Goal: Task Accomplishment & Management: Manage account settings

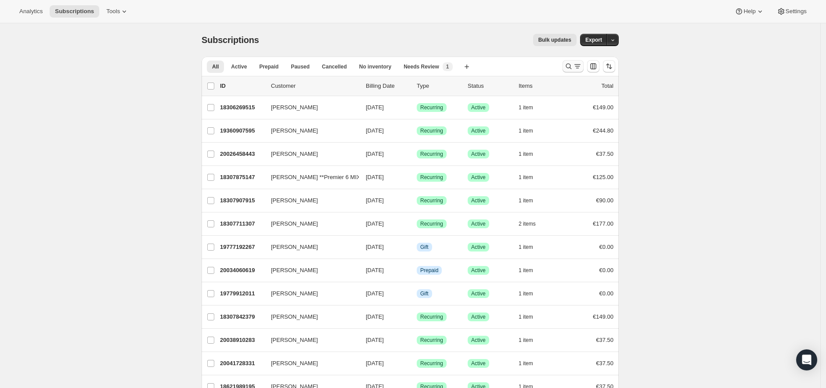
click at [573, 67] on icon "Search and filter results" at bounding box center [568, 66] width 9 height 9
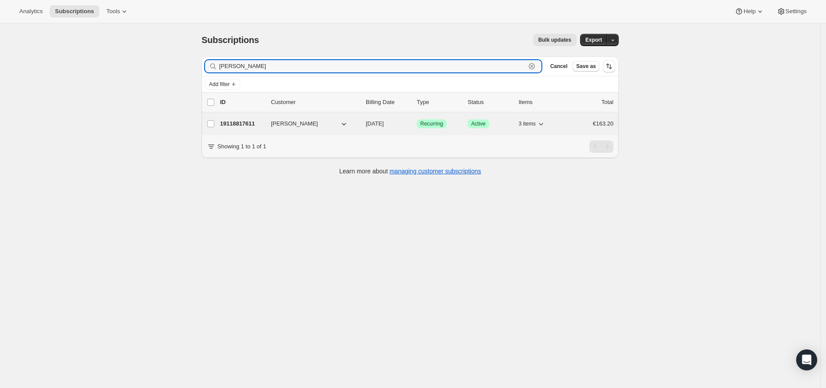
type input "[PERSON_NAME]"
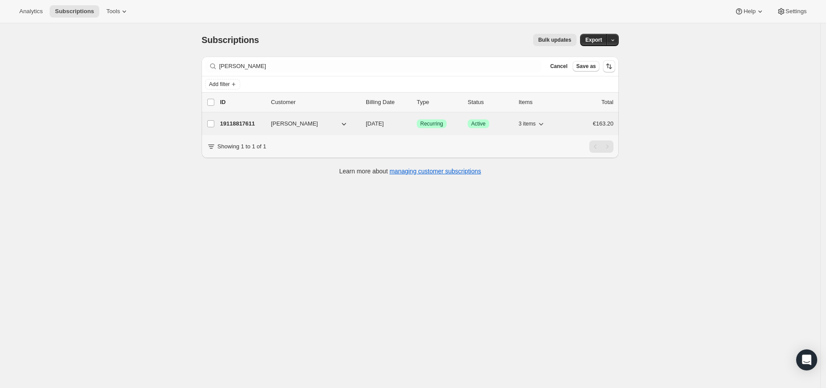
click at [277, 121] on span "[PERSON_NAME]" at bounding box center [294, 123] width 47 height 9
click at [245, 122] on p "19118817611" at bounding box center [242, 123] width 44 height 9
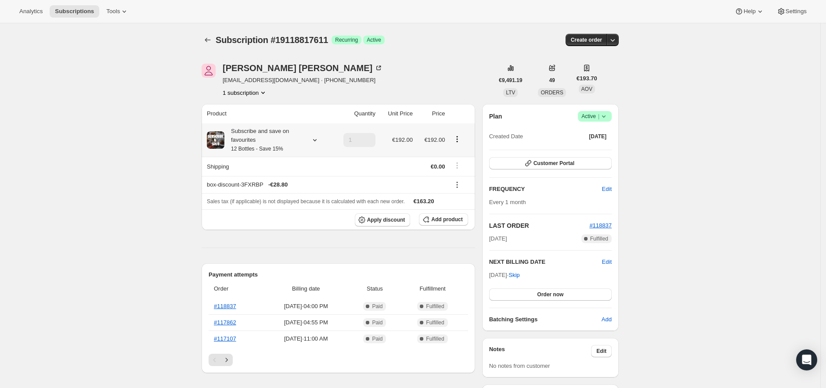
click at [317, 140] on icon at bounding box center [314, 140] width 9 height 9
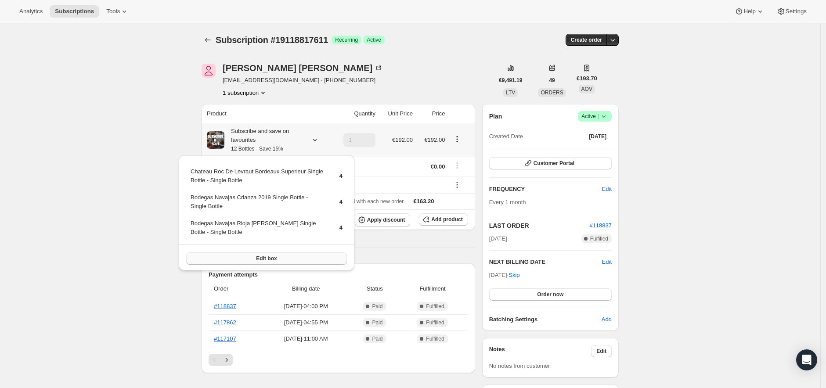
click at [265, 257] on span "Edit box" at bounding box center [266, 258] width 21 height 7
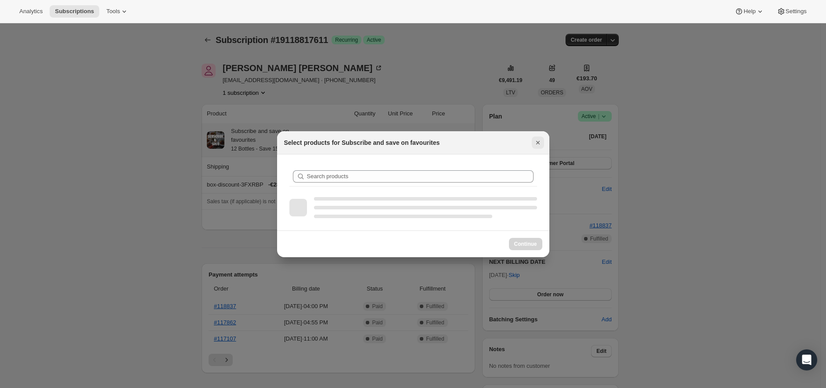
click at [537, 142] on icon "Close" at bounding box center [537, 142] width 9 height 9
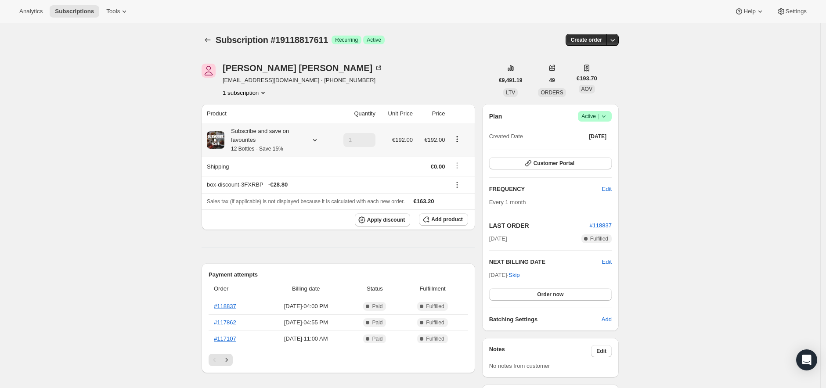
click at [316, 137] on icon at bounding box center [314, 140] width 9 height 9
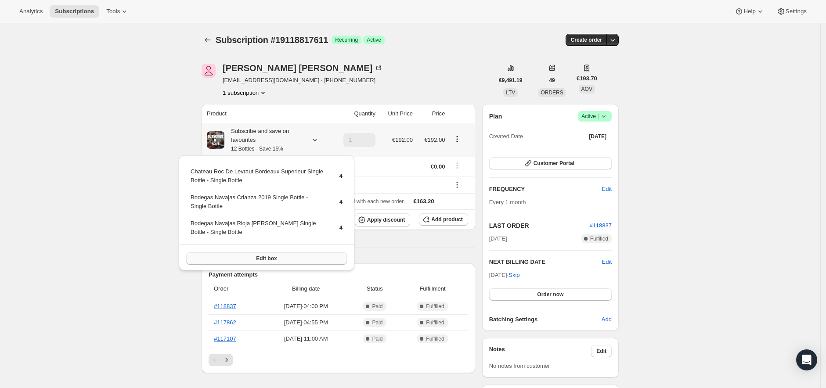
click at [266, 256] on span "Edit box" at bounding box center [266, 258] width 21 height 7
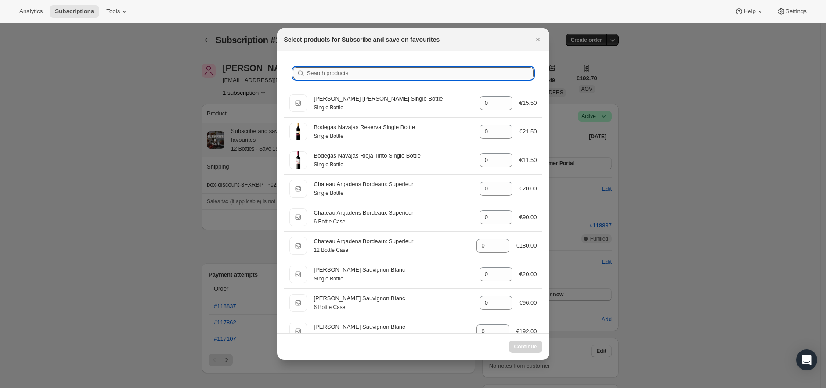
click at [395, 72] on input "Search products" at bounding box center [420, 73] width 226 height 12
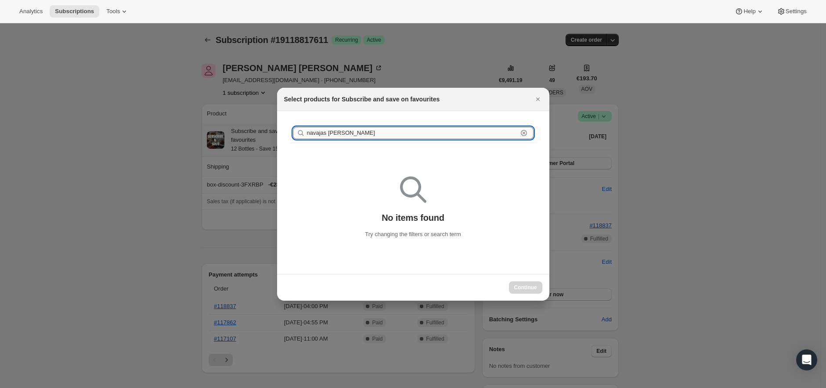
click at [334, 133] on input "navajas [PERSON_NAME]" at bounding box center [412, 133] width 211 height 12
click at [369, 133] on input "navajas [PERSON_NAME]" at bounding box center [412, 133] width 211 height 12
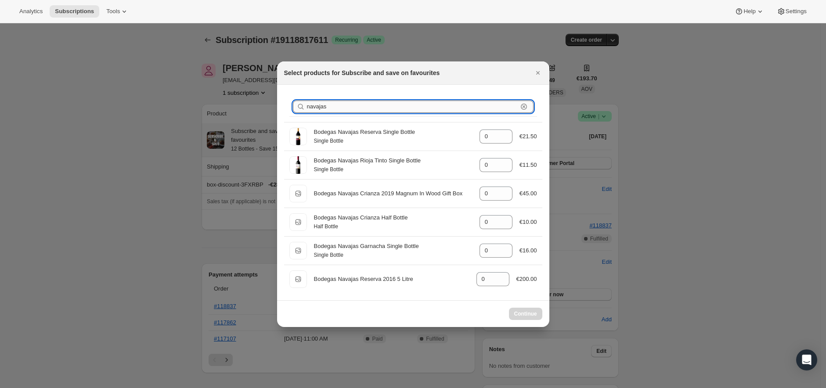
click at [333, 107] on input "navajas" at bounding box center [412, 107] width 211 height 12
click at [332, 106] on input "navajas" at bounding box center [412, 107] width 211 height 12
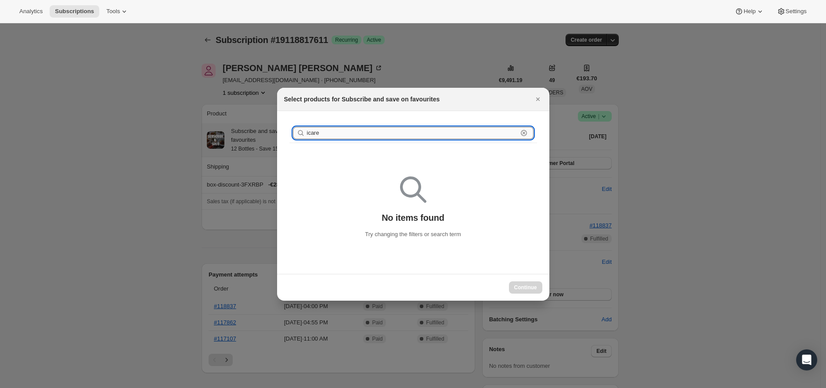
click at [310, 134] on input "icare" at bounding box center [412, 133] width 211 height 12
click at [308, 133] on input "icare" at bounding box center [412, 133] width 211 height 12
type input "i care"
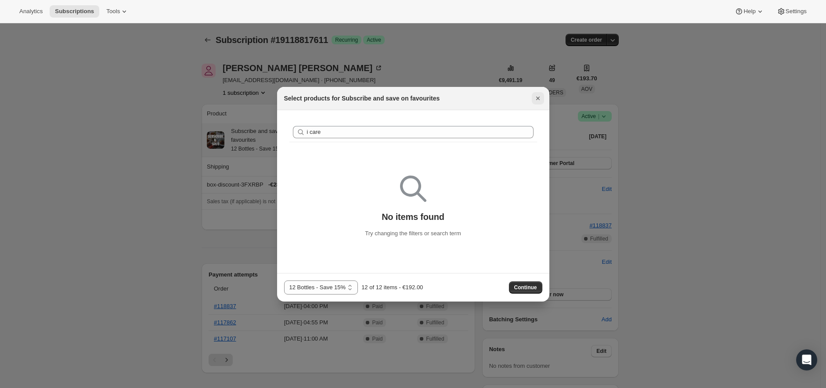
click at [536, 98] on icon "Close" at bounding box center [537, 98] width 9 height 9
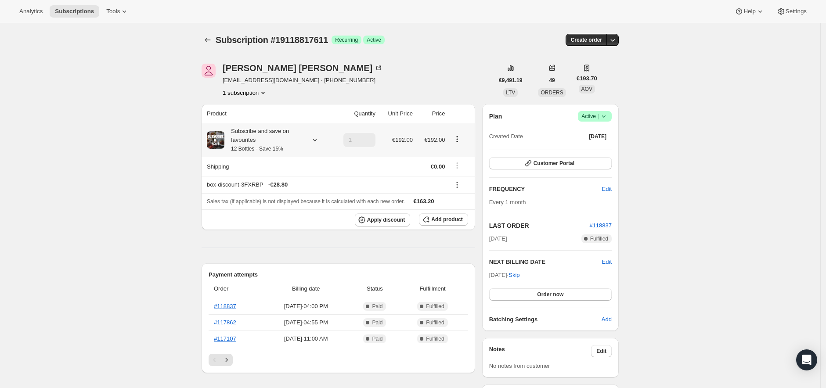
click at [316, 136] on icon at bounding box center [314, 140] width 9 height 9
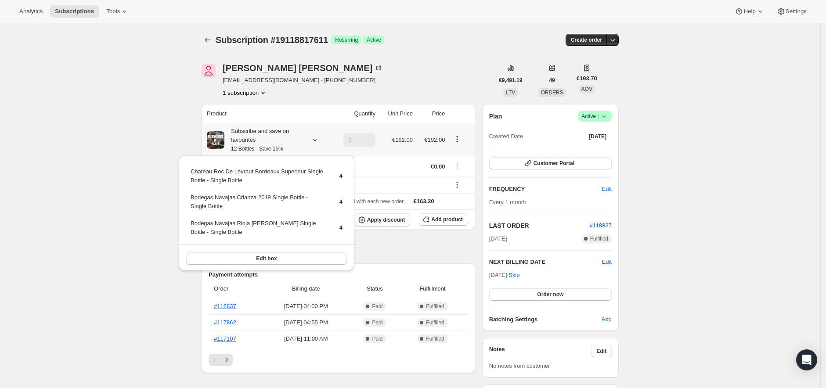
click at [342, 224] on span "4" at bounding box center [340, 227] width 3 height 7
click at [342, 225] on span "4" at bounding box center [340, 227] width 3 height 7
click at [615, 40] on icon "button" at bounding box center [612, 40] width 9 height 9
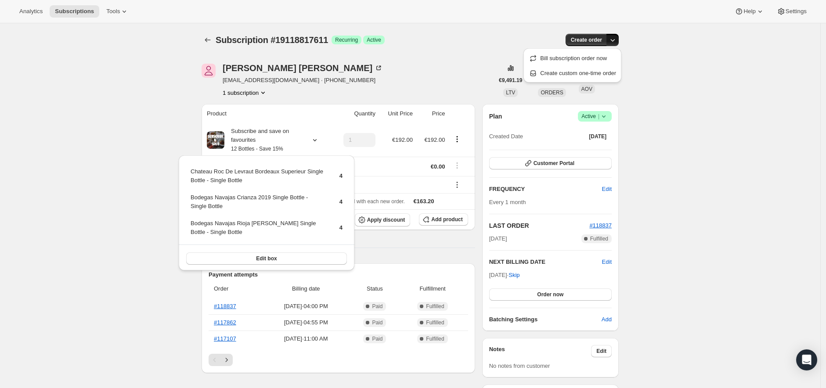
click at [266, 255] on span "Edit box" at bounding box center [266, 258] width 21 height 7
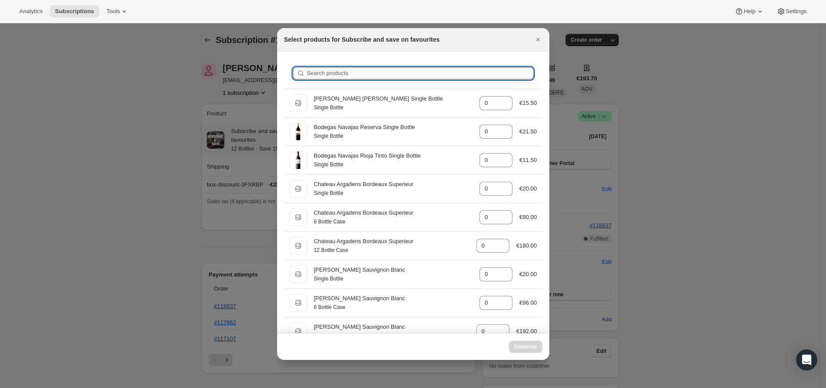
click at [392, 76] on input "Search products" at bounding box center [420, 73] width 226 height 12
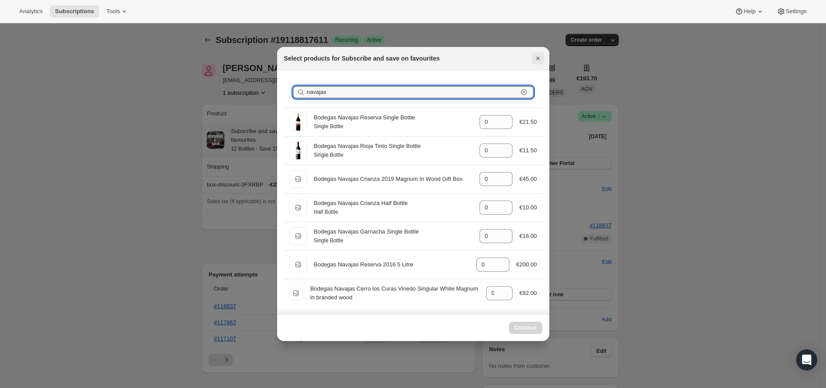
type input "navajas"
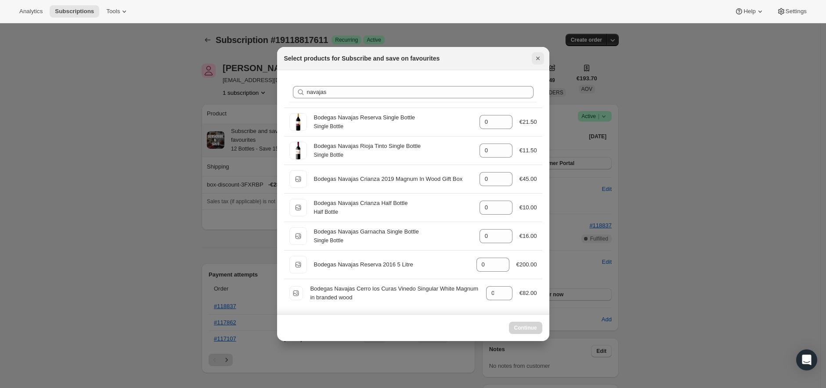
click at [536, 58] on icon "Close" at bounding box center [537, 58] width 9 height 9
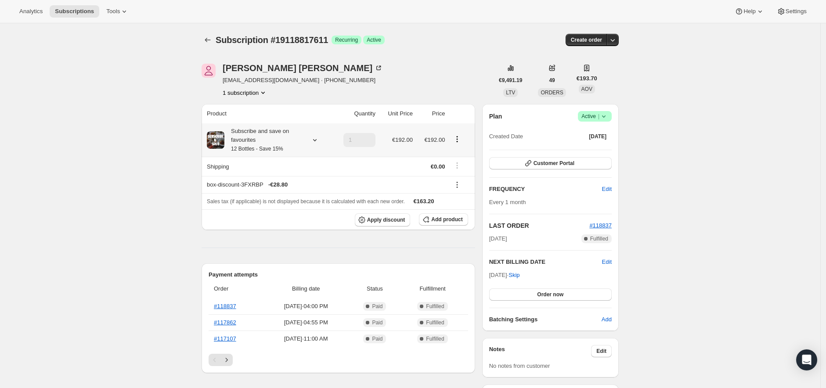
click at [556, 70] on icon at bounding box center [551, 68] width 9 height 9
click at [441, 68] on div "[PERSON_NAME] [PERSON_NAME][EMAIL_ADDRESS][DOMAIN_NAME] · [PHONE_NUMBER] 1 subs…" at bounding box center [347, 80] width 292 height 33
click at [317, 139] on icon at bounding box center [314, 140] width 9 height 9
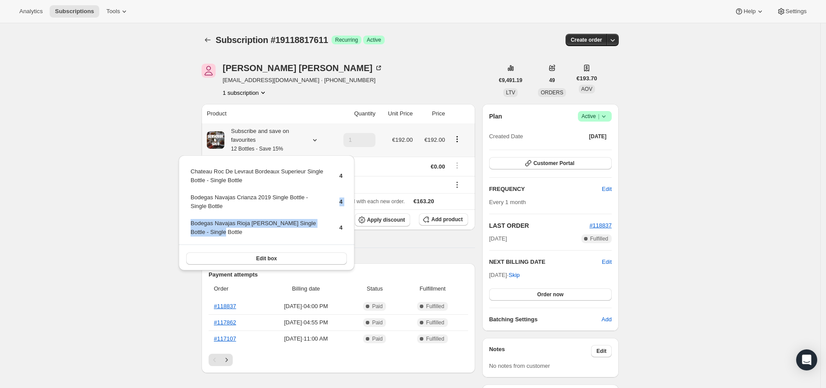
drag, startPoint x: 219, startPoint y: 228, endPoint x: 190, endPoint y: 215, distance: 32.0
click at [190, 215] on tbody "Chateau Roc De Levraut Bordeaux Superieur Single Bottle - Single Bottle 4 Bodeg…" at bounding box center [266, 205] width 153 height 77
copy tbody "4 Bodegas Navajas Rioja [PERSON_NAME] Single Bottle - Single Bottle"
click at [405, 74] on div "[PERSON_NAME] [PERSON_NAME][EMAIL_ADDRESS][DOMAIN_NAME] · [PHONE_NUMBER] 1 subs…" at bounding box center [347, 80] width 292 height 33
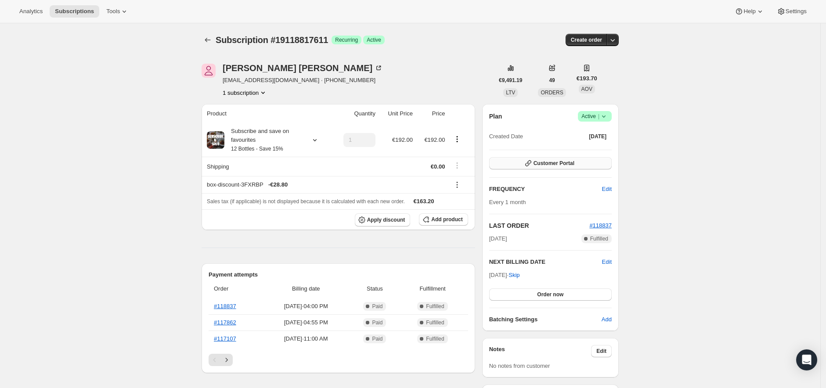
click at [545, 163] on span "Customer Portal" at bounding box center [553, 163] width 41 height 7
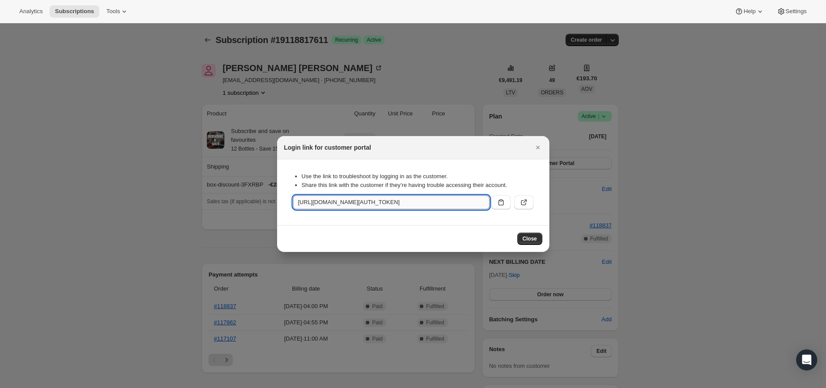
click at [426, 200] on input "[URL][DOMAIN_NAME][AUTH_TOKEN]" at bounding box center [391, 202] width 197 height 14
click at [537, 147] on icon "Close" at bounding box center [538, 148] width 4 height 4
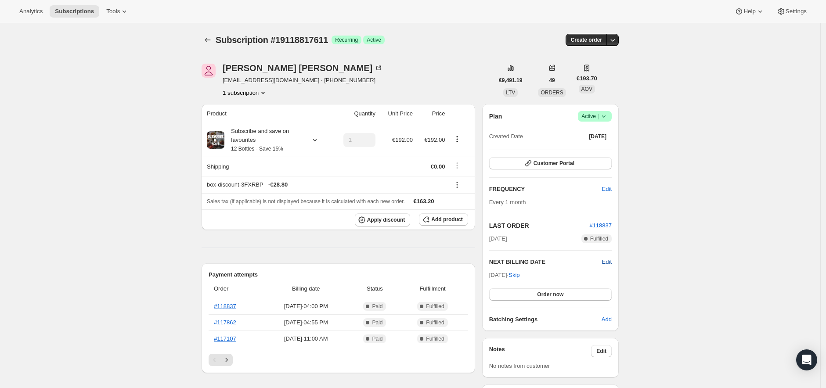
click at [608, 262] on span "Edit" at bounding box center [607, 262] width 10 height 9
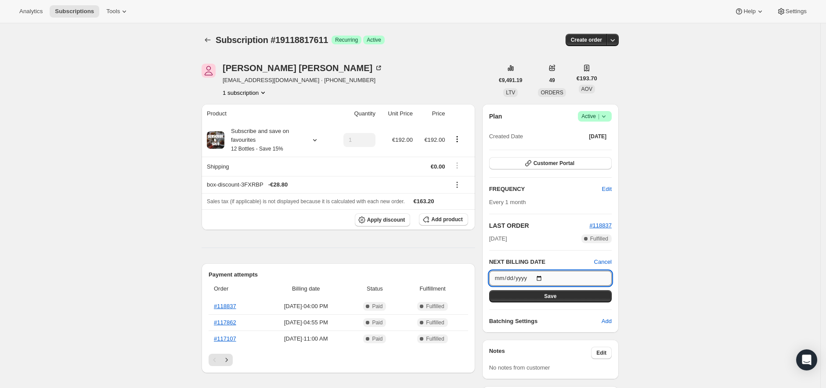
click at [507, 277] on input "[DATE]" at bounding box center [550, 278] width 122 height 15
click at [501, 280] on input "[DATE]" at bounding box center [550, 278] width 122 height 15
click at [502, 279] on input "[DATE]" at bounding box center [550, 278] width 122 height 15
click at [508, 280] on input "[DATE]" at bounding box center [550, 278] width 122 height 15
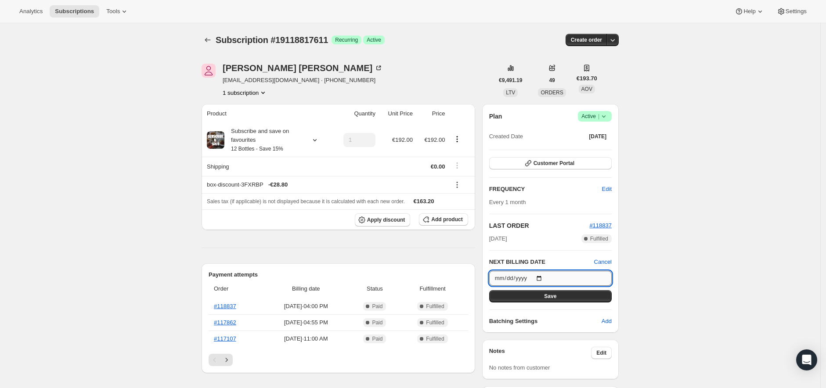
click at [503, 280] on input "[DATE]" at bounding box center [550, 278] width 122 height 15
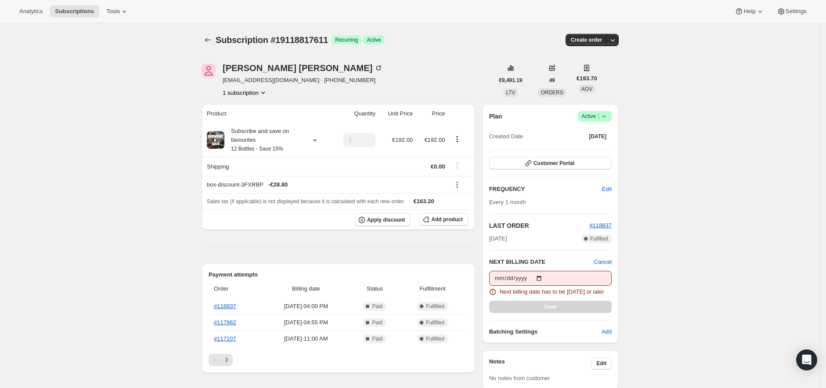
click at [500, 281] on input "[DATE]" at bounding box center [550, 278] width 122 height 15
type input "[DATE]"
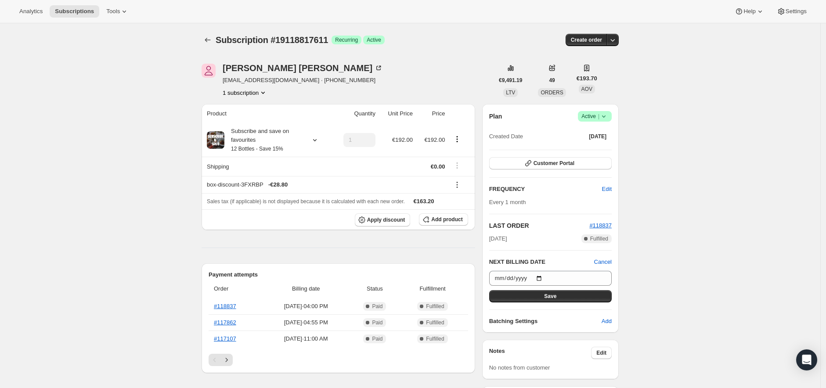
click at [549, 297] on span "Save" at bounding box center [550, 296] width 12 height 7
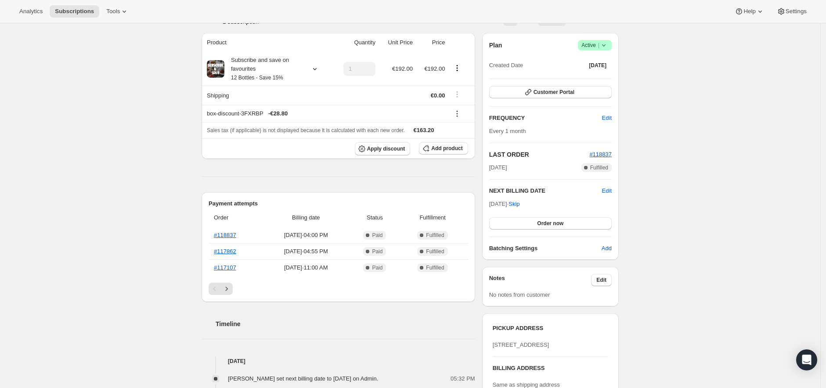
scroll to position [116, 0]
